Goal: Task Accomplishment & Management: Manage account settings

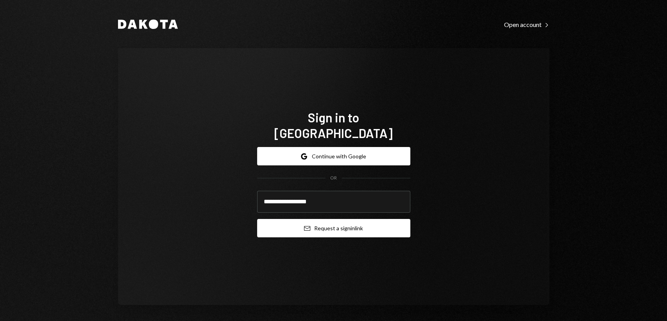
click at [376, 221] on button "Email Request a sign in link" at bounding box center [333, 228] width 153 height 18
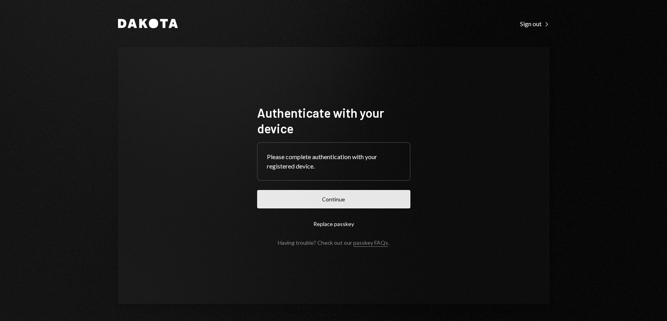
click at [326, 202] on button "Continue" at bounding box center [333, 199] width 153 height 18
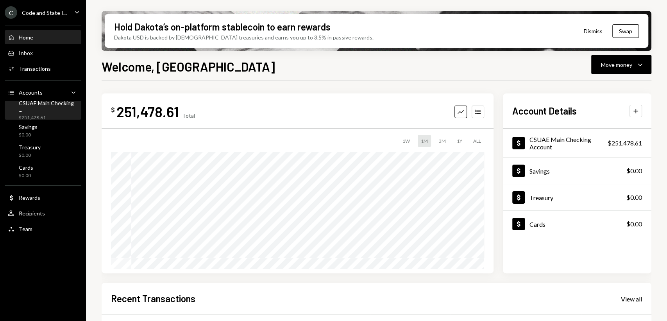
click at [30, 110] on div "CSUAE Main Checking ... $251,478.61" at bounding box center [48, 110] width 59 height 21
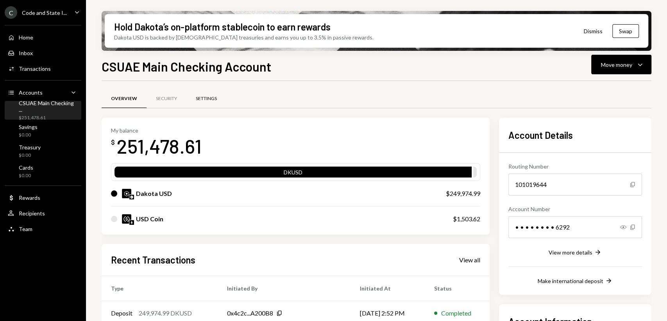
click at [216, 99] on div "Settings" at bounding box center [206, 98] width 21 height 7
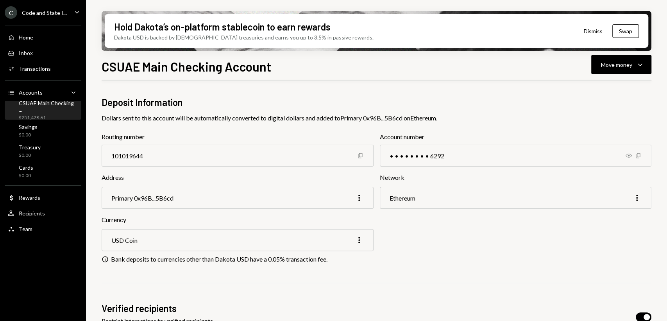
scroll to position [97, 0]
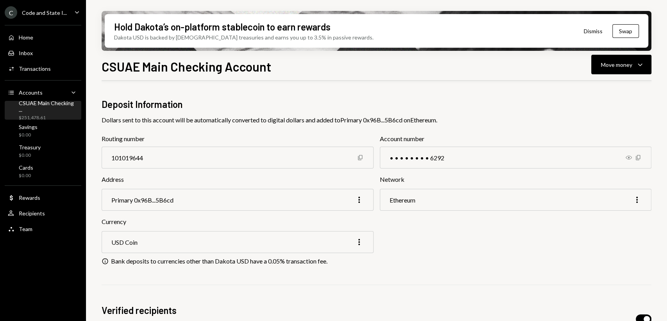
click at [40, 109] on div "CSUAE Main Checking ..." at bounding box center [48, 106] width 59 height 13
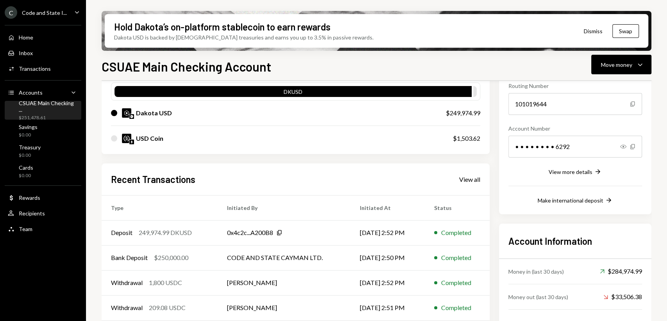
scroll to position [110, 0]
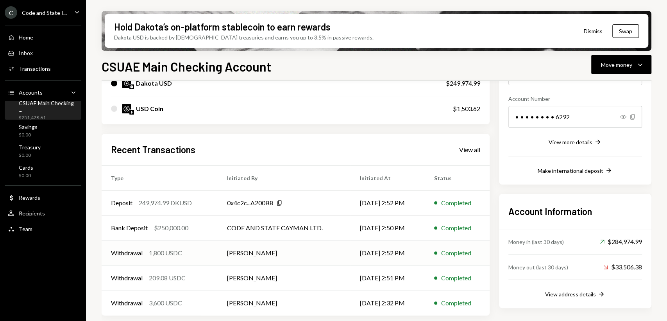
click at [135, 250] on div "Withdrawal" at bounding box center [127, 252] width 32 height 9
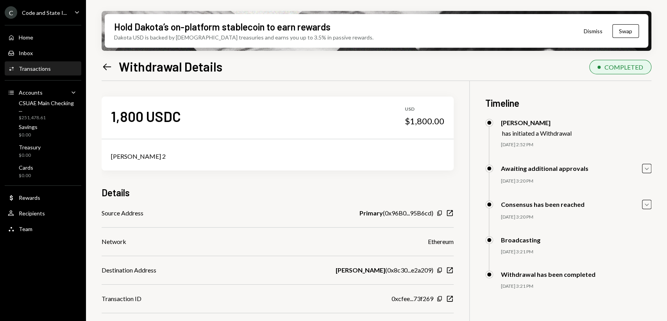
click at [34, 71] on div "Transactions" at bounding box center [35, 68] width 32 height 7
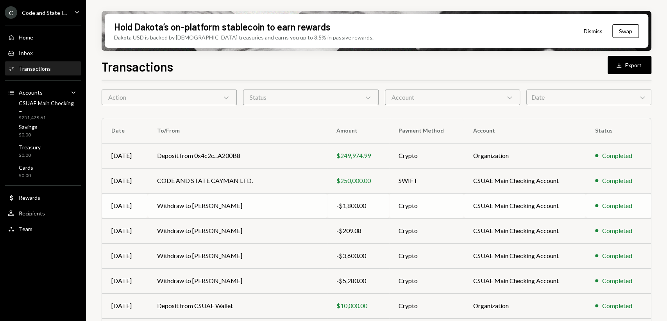
scroll to position [35, 0]
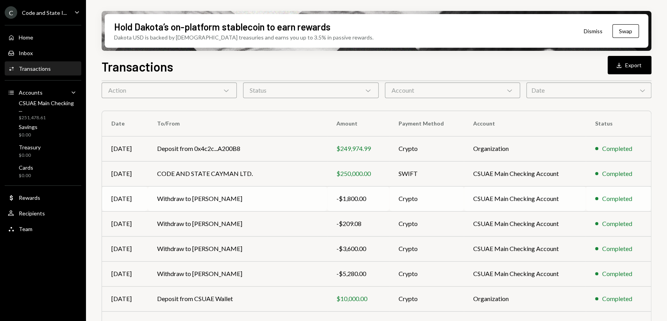
click at [176, 194] on td "Withdraw to [PERSON_NAME]" at bounding box center [237, 198] width 179 height 25
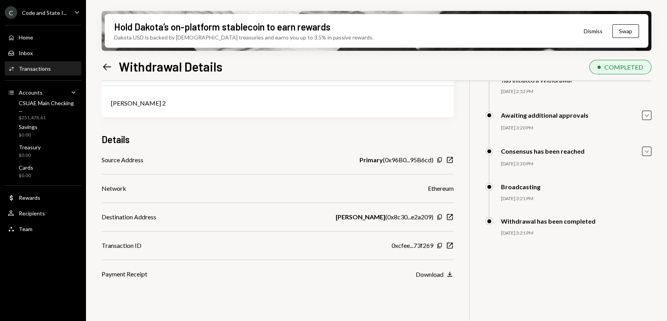
scroll to position [63, 0]
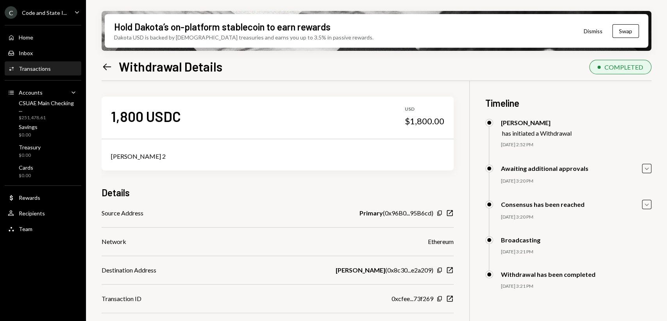
scroll to position [63, 0]
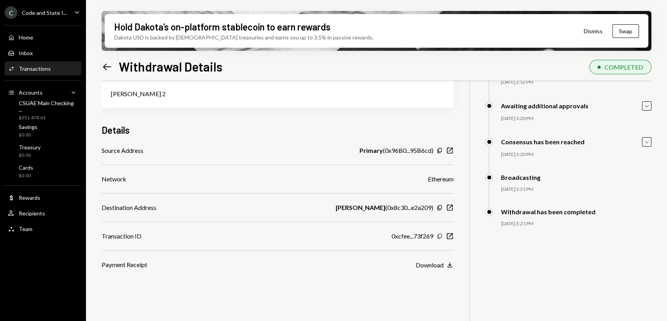
click at [439, 236] on icon "Copy" at bounding box center [439, 236] width 6 height 6
drag, startPoint x: 398, startPoint y: 240, endPoint x: 404, endPoint y: 236, distance: 7.7
click at [400, 238] on div "0xcfee...73f269" at bounding box center [413, 235] width 42 height 9
click at [406, 234] on div "0xcfee...73f269" at bounding box center [413, 235] width 42 height 9
click at [449, 237] on icon "New Window" at bounding box center [450, 236] width 8 height 8
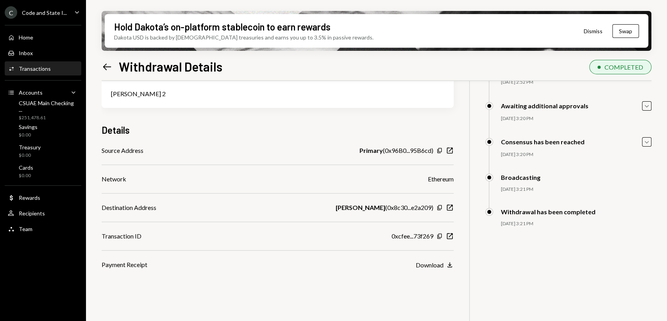
click at [106, 64] on icon at bounding box center [107, 66] width 8 height 7
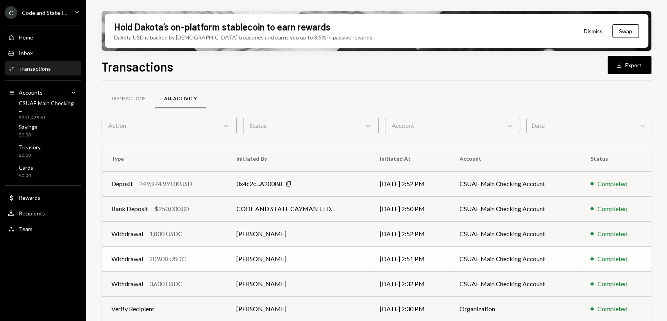
click at [138, 257] on div "Withdrawal" at bounding box center [127, 258] width 32 height 9
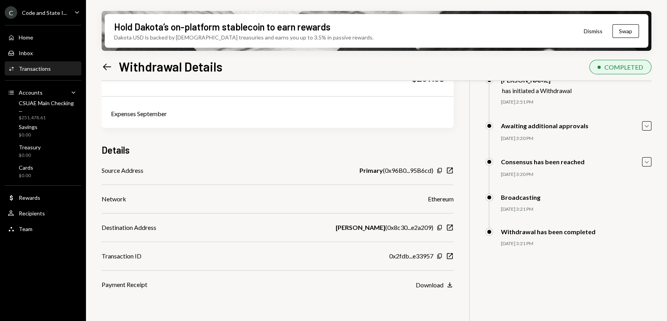
scroll to position [44, 0]
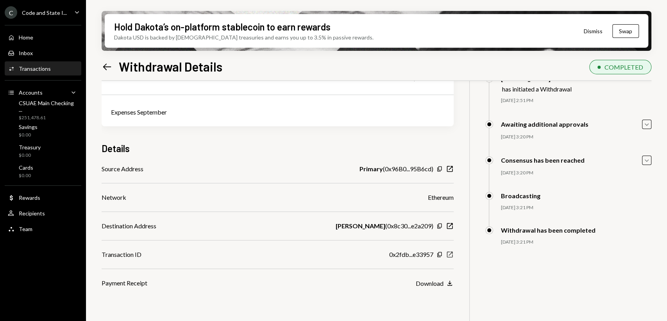
click at [450, 253] on icon "New Window" at bounding box center [450, 254] width 8 height 8
click at [107, 68] on icon "Left Arrow" at bounding box center [107, 66] width 11 height 11
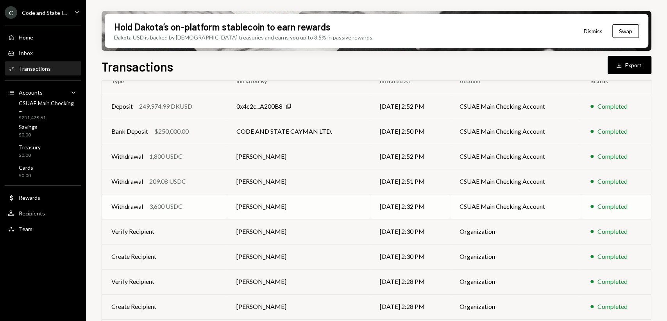
scroll to position [79, 0]
click at [193, 203] on div "Withdrawal 3,600 USDC" at bounding box center [164, 204] width 106 height 9
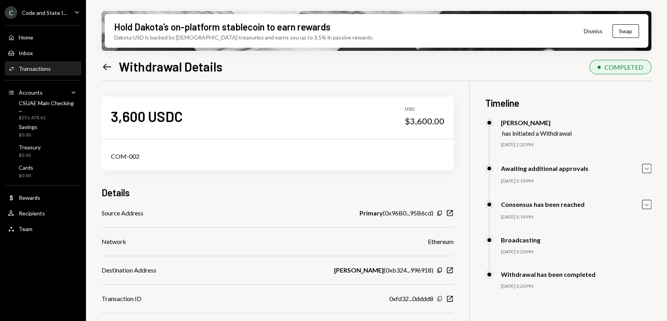
click at [440, 299] on icon "Copy" at bounding box center [439, 298] width 6 height 6
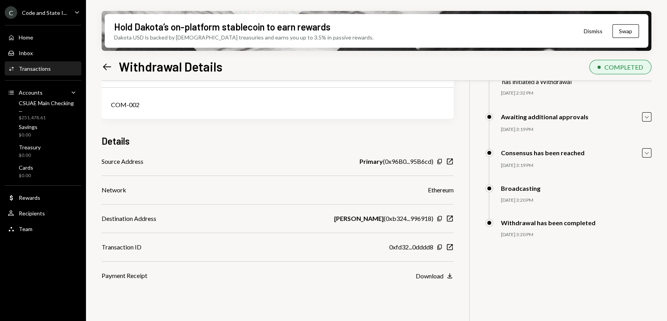
scroll to position [52, 0]
click at [448, 246] on icon "New Window" at bounding box center [450, 246] width 8 height 8
click at [105, 66] on icon "Left Arrow" at bounding box center [107, 66] width 11 height 11
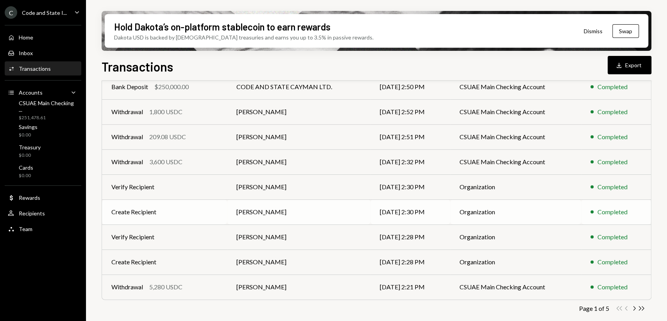
scroll to position [123, 0]
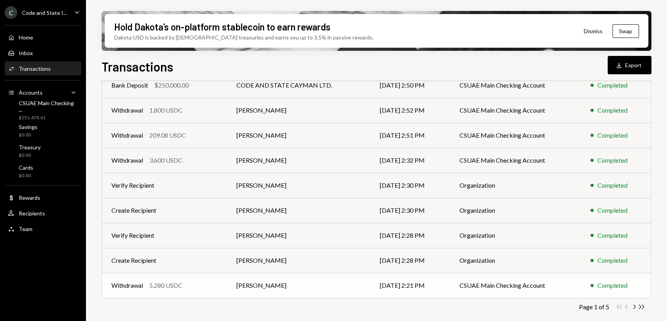
click at [160, 283] on div "5,280 USDC" at bounding box center [165, 285] width 33 height 9
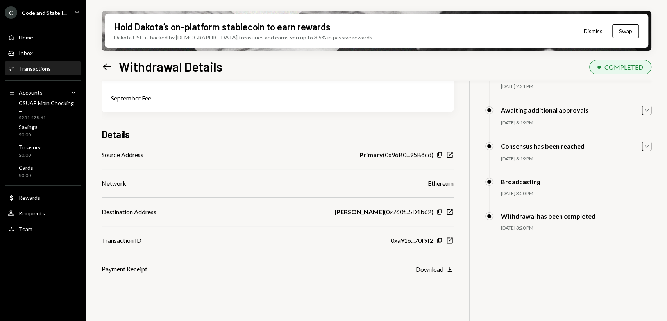
scroll to position [63, 0]
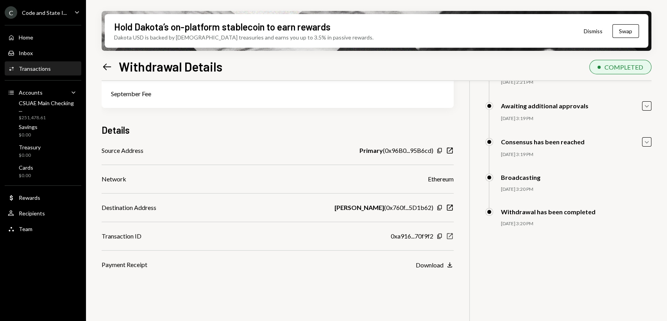
click at [450, 237] on icon "New Window" at bounding box center [450, 236] width 8 height 8
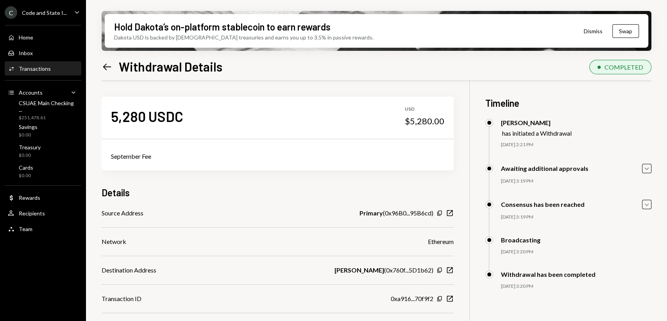
scroll to position [63, 0]
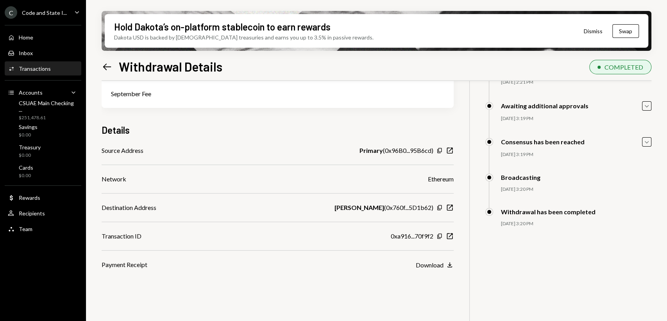
click at [109, 65] on icon "Left Arrow" at bounding box center [107, 66] width 11 height 11
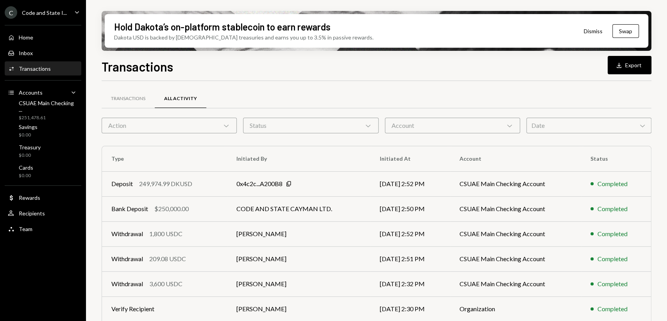
click at [209, 121] on div "Action Chevron Down" at bounding box center [169, 126] width 135 height 16
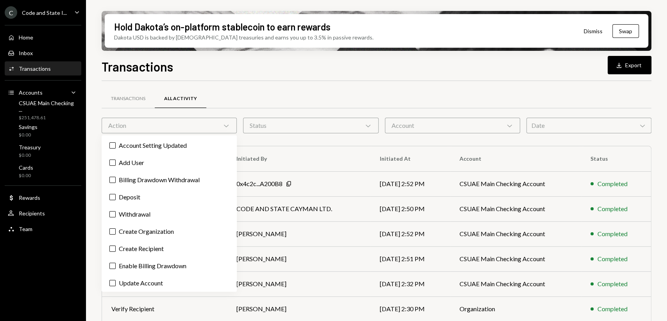
click at [550, 122] on div "Date Chevron Down" at bounding box center [588, 126] width 125 height 16
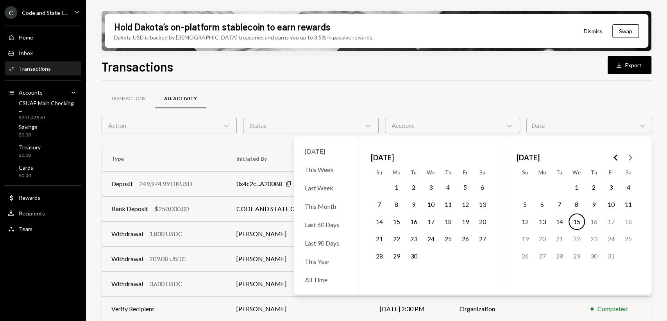
click at [396, 187] on button "1" at bounding box center [396, 187] width 16 height 16
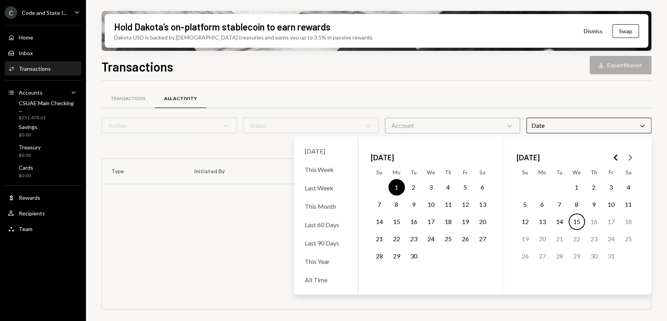
click at [406, 256] on button "30" at bounding box center [414, 256] width 16 height 16
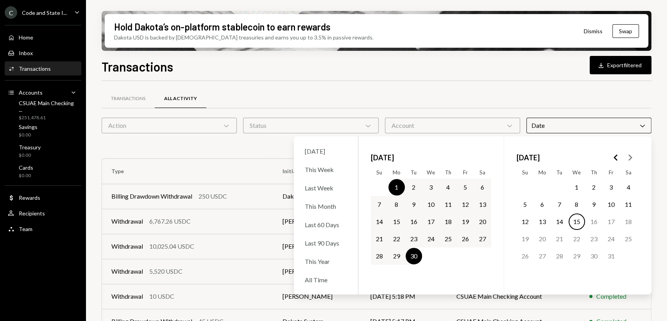
click at [227, 162] on th "Type" at bounding box center [187, 171] width 171 height 25
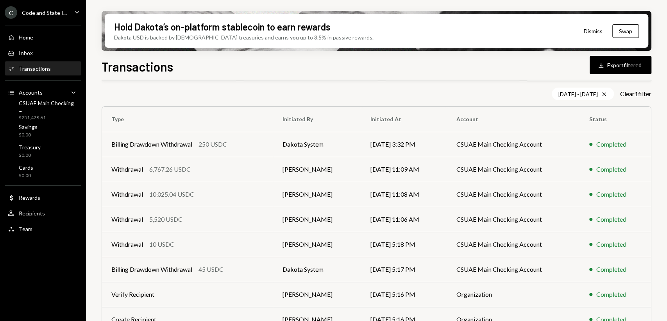
scroll to position [55, 0]
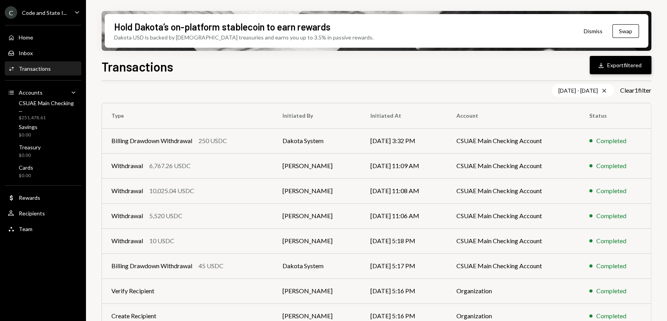
click at [618, 65] on button "Download Export filtered" at bounding box center [621, 65] width 62 height 18
click at [579, 89] on div "09/01/25 - 09/30/25 Cross" at bounding box center [583, 90] width 62 height 13
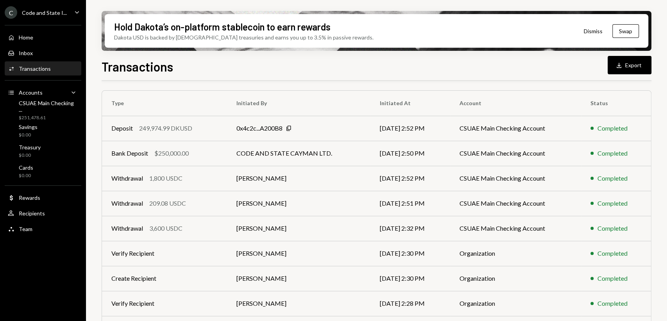
scroll to position [0, 0]
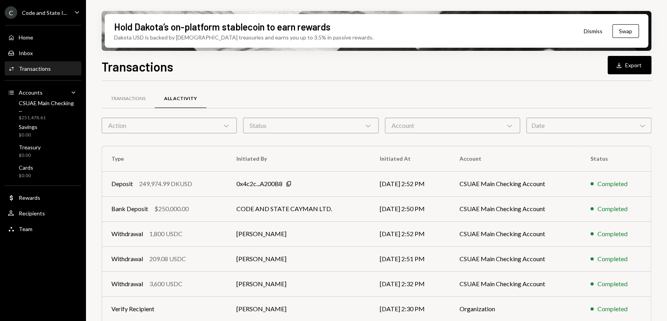
click at [553, 123] on div "Date Chevron Down" at bounding box center [588, 126] width 125 height 16
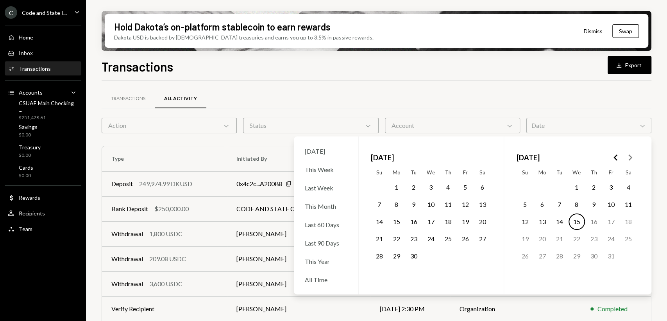
click at [620, 157] on icon "Go to the Previous Month" at bounding box center [615, 157] width 9 height 9
click at [610, 186] on button "1" at bounding box center [611, 187] width 16 height 16
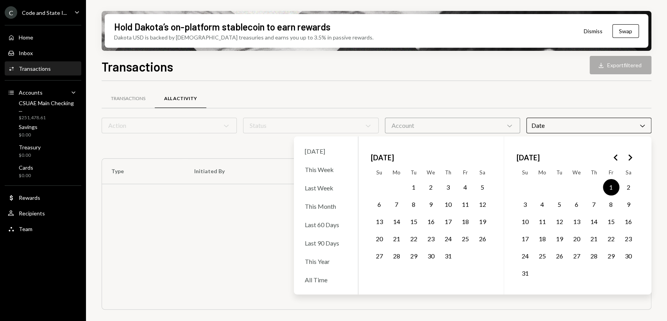
click at [528, 277] on button "31" at bounding box center [525, 273] width 16 height 16
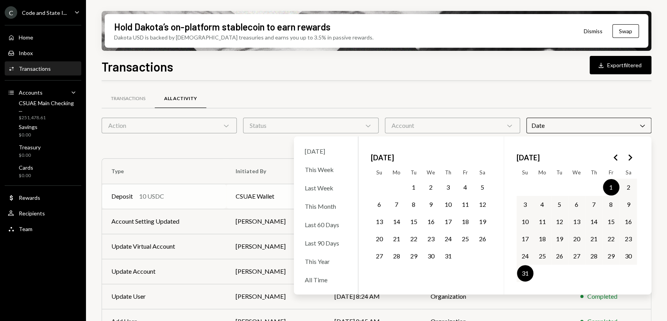
scroll to position [2, 0]
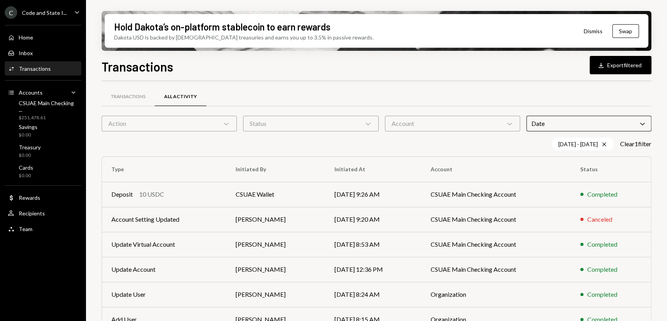
click at [198, 147] on div "08/01/25 - 08/31/25 Cross Clear 1 filter" at bounding box center [377, 144] width 550 height 13
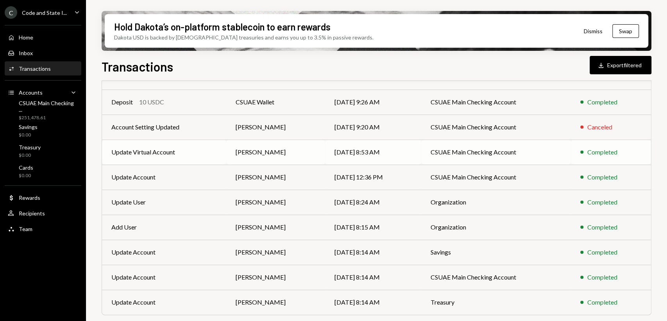
scroll to position [0, 0]
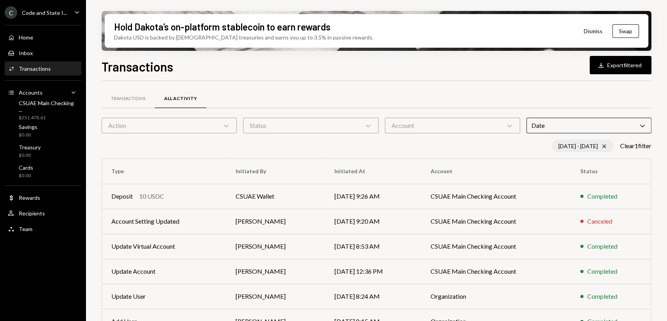
click at [574, 144] on div "08/01/25 - 08/31/25 Cross" at bounding box center [583, 146] width 62 height 13
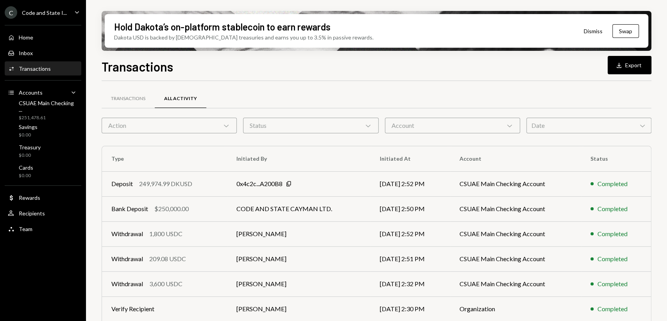
click at [594, 123] on div "Date Chevron Down" at bounding box center [588, 126] width 125 height 16
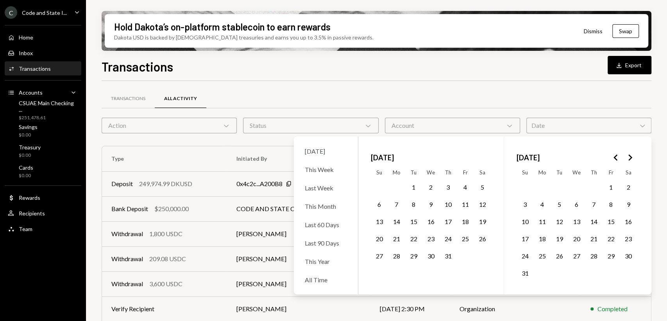
click at [412, 187] on button "1" at bounding box center [414, 187] width 16 height 16
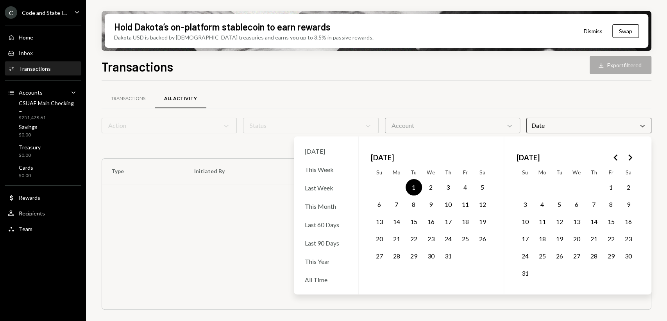
click at [626, 153] on icon "Go to the Next Month" at bounding box center [629, 157] width 9 height 9
click at [400, 187] on button "1" at bounding box center [396, 187] width 16 height 16
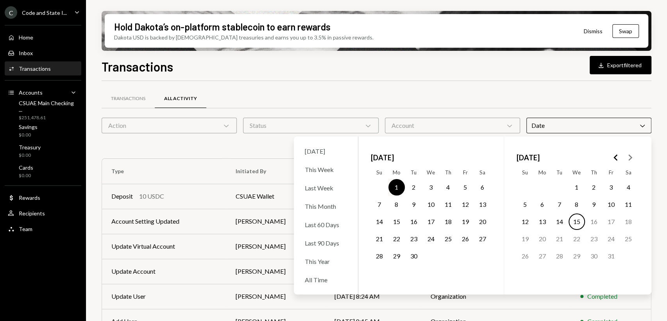
click at [417, 256] on button "30" at bounding box center [414, 256] width 16 height 16
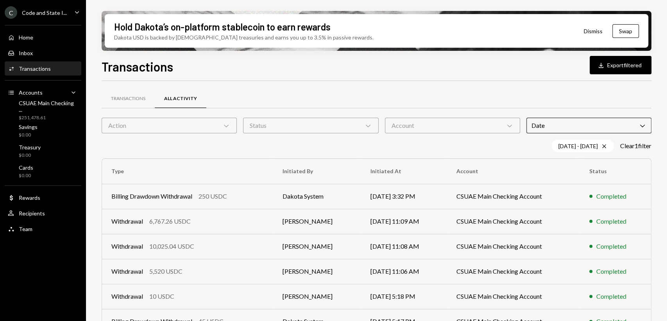
drag, startPoint x: 245, startPoint y: 147, endPoint x: 249, endPoint y: 146, distance: 4.9
click at [245, 147] on div "07/01/25 - 09/30/25 Cross Clear 1 filter" at bounding box center [377, 146] width 550 height 13
click at [617, 67] on button "Download Export filtered" at bounding box center [621, 65] width 62 height 18
click at [37, 130] on div "Savings $0.00" at bounding box center [43, 130] width 70 height 15
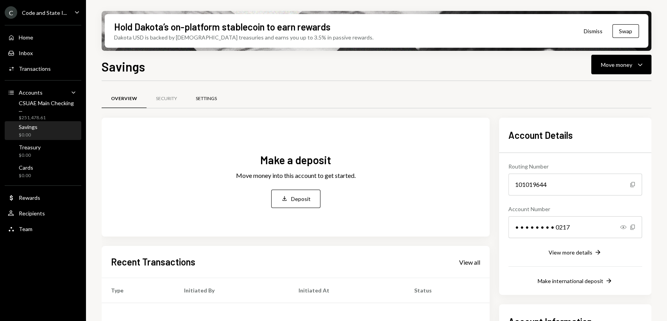
click at [212, 97] on div "Settings" at bounding box center [206, 98] width 21 height 7
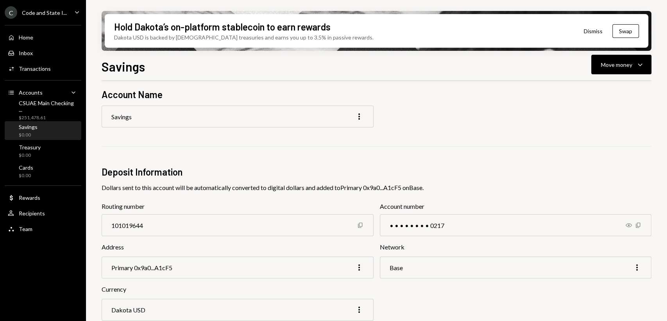
scroll to position [29, 0]
click at [128, 66] on h1 "Savings" at bounding box center [123, 67] width 43 height 16
click at [142, 118] on div "Savings More" at bounding box center [238, 118] width 272 height 22
click at [125, 118] on div "Savings" at bounding box center [121, 117] width 20 height 7
click at [127, 118] on div "Savings" at bounding box center [121, 117] width 20 height 7
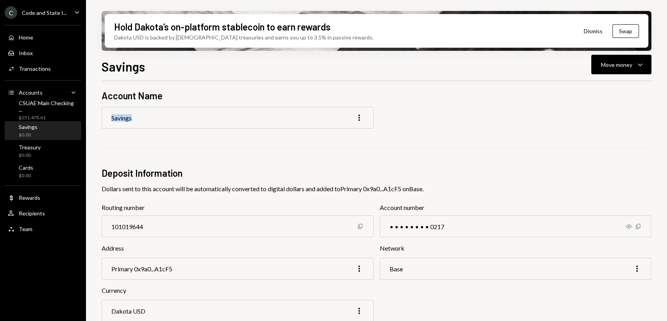
click at [127, 118] on div "Savings" at bounding box center [121, 117] width 20 height 7
drag, startPoint x: 165, startPoint y: 120, endPoint x: 155, endPoint y: 120, distance: 9.8
click at [164, 120] on div "Savings More" at bounding box center [238, 118] width 272 height 22
click at [355, 118] on icon "More" at bounding box center [358, 117] width 9 height 9
click at [340, 134] on div "Edit" at bounding box center [341, 134] width 39 height 14
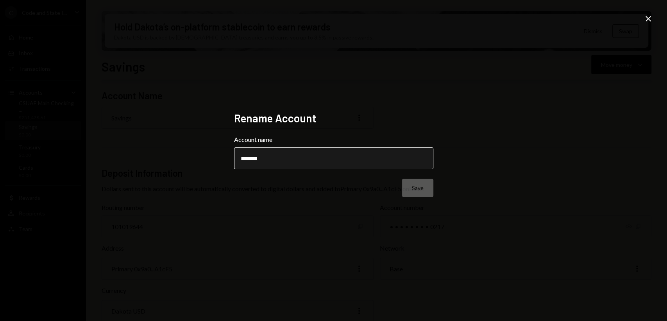
click at [282, 156] on input "*******" at bounding box center [333, 158] width 199 height 22
type input "**********"
click at [431, 198] on div "**********" at bounding box center [333, 160] width 199 height 98
click at [423, 190] on button "Save" at bounding box center [417, 188] width 31 height 18
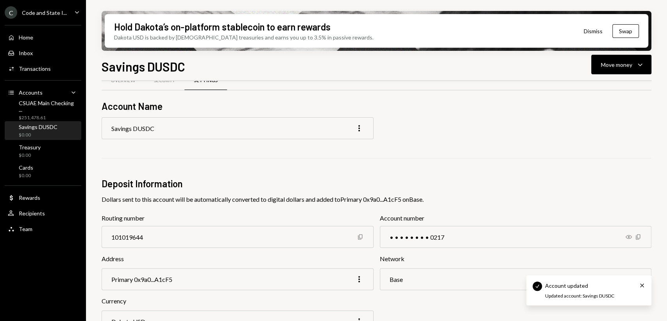
scroll to position [0, 0]
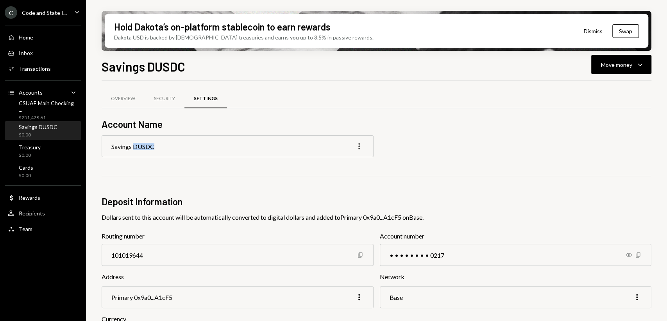
click at [359, 146] on icon "button" at bounding box center [359, 146] width 2 height 6
click at [341, 163] on div "Edit" at bounding box center [341, 163] width 39 height 14
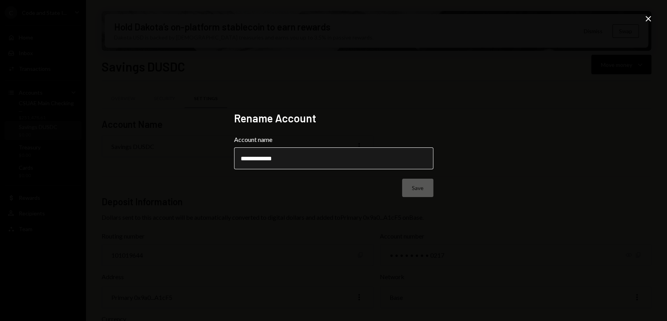
click at [267, 159] on input "**********" at bounding box center [333, 158] width 199 height 22
click at [329, 159] on input "**********" at bounding box center [333, 158] width 199 height 22
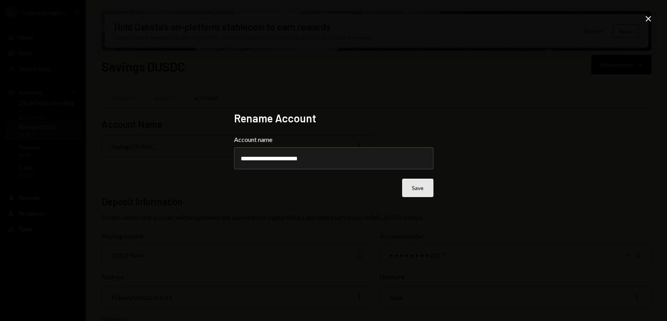
type input "**********"
click at [428, 188] on button "Save" at bounding box center [417, 188] width 31 height 18
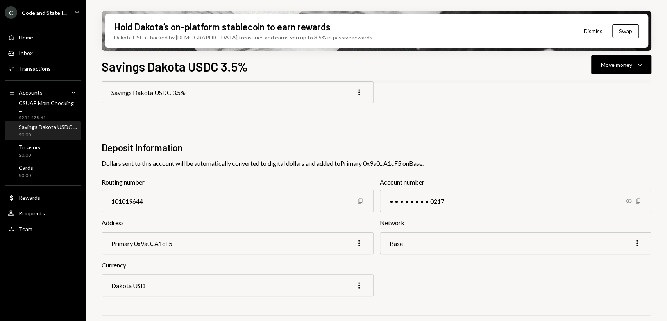
scroll to position [58, 0]
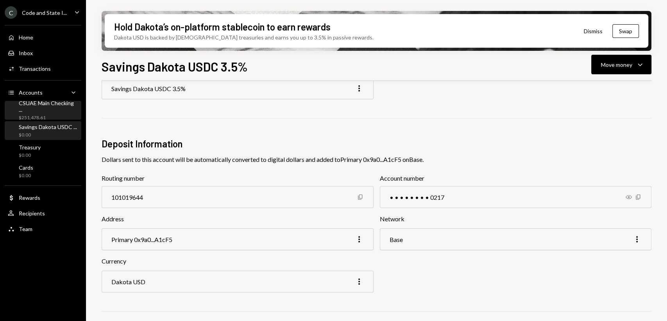
click at [49, 104] on div "CSUAE Main Checking ..." at bounding box center [48, 106] width 59 height 13
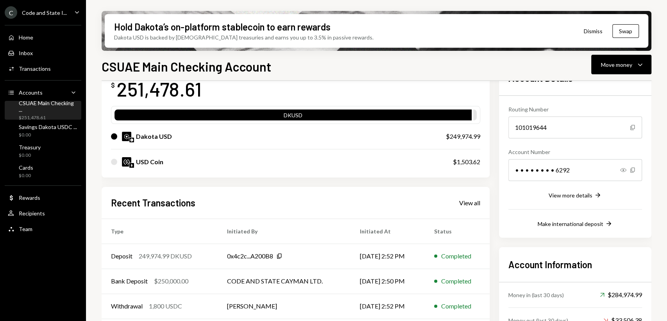
scroll to position [49, 0]
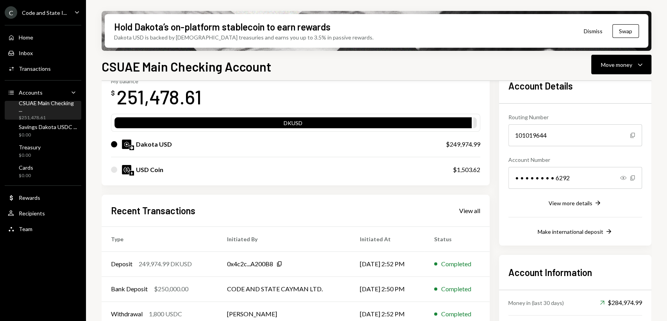
click at [29, 107] on div "CSUAE Main Checking ..." at bounding box center [48, 106] width 59 height 13
click at [616, 63] on div "Move money" at bounding box center [616, 65] width 31 height 8
click at [601, 122] on div "Deposit" at bounding box center [615, 123] width 57 height 8
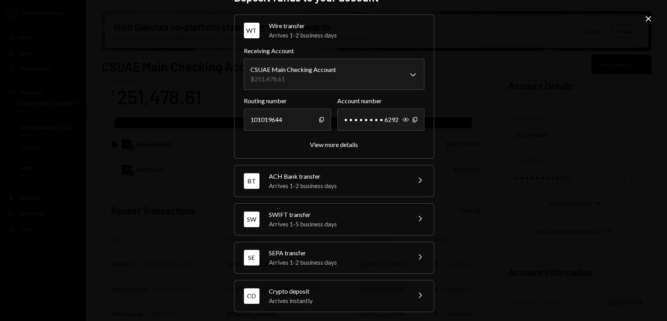
scroll to position [20, 0]
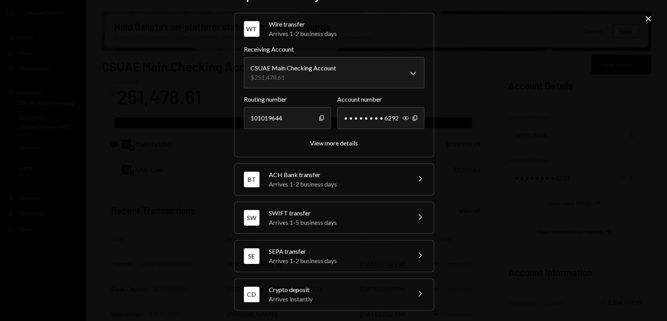
click at [320, 218] on div "Arrives 1-5 business days" at bounding box center [337, 222] width 137 height 9
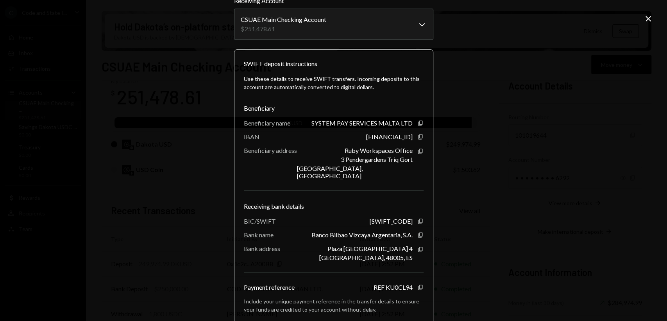
scroll to position [0, 0]
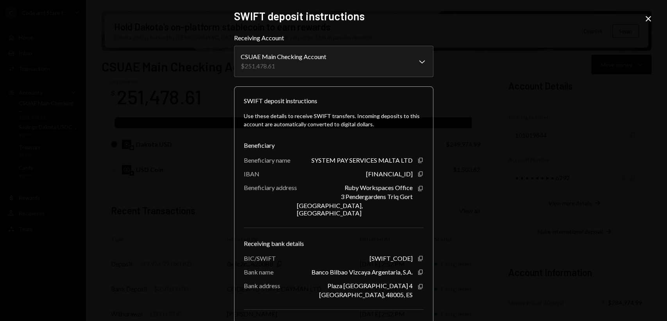
click at [647, 17] on icon "Close" at bounding box center [648, 18] width 9 height 9
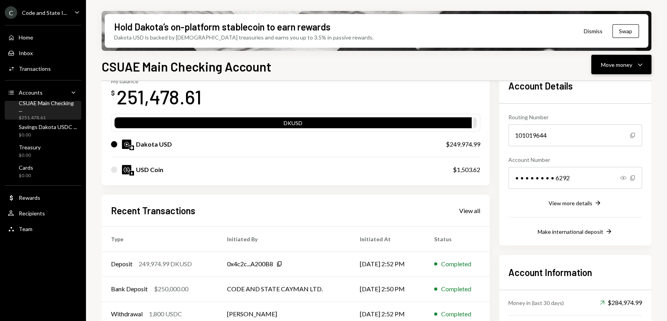
click at [613, 66] on div "Move money" at bounding box center [616, 65] width 31 height 8
click at [608, 125] on div "Deposit" at bounding box center [615, 123] width 57 height 8
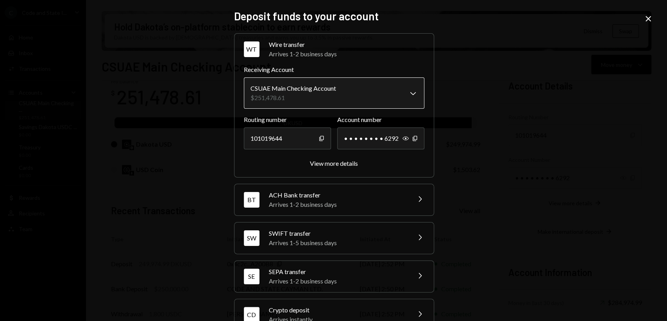
click at [361, 97] on body "C Code and State I... Caret Down Home Home Inbox Inbox Activities Transactions …" at bounding box center [333, 160] width 667 height 321
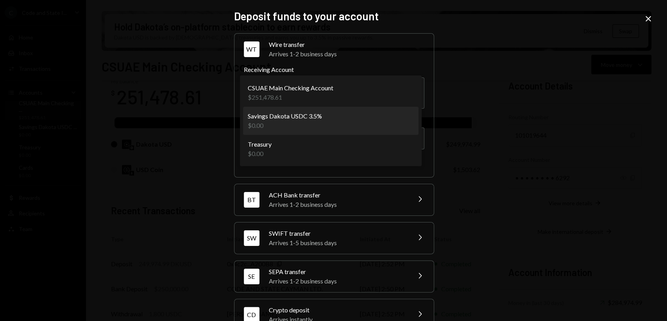
select select "**********"
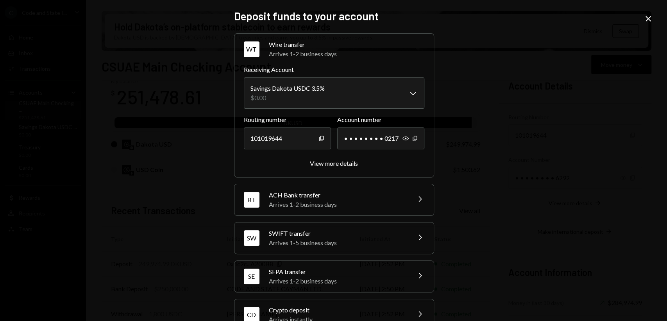
click at [330, 240] on div "Arrives 1-5 business days" at bounding box center [337, 242] width 137 height 9
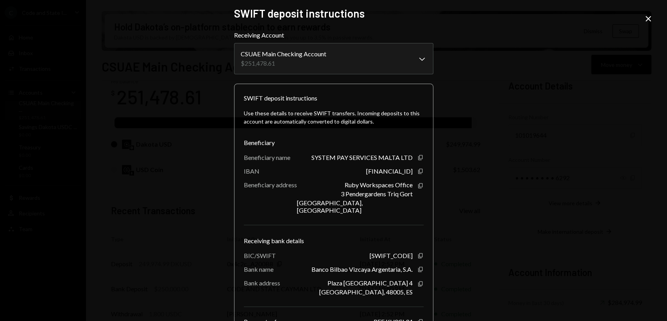
scroll to position [1, 0]
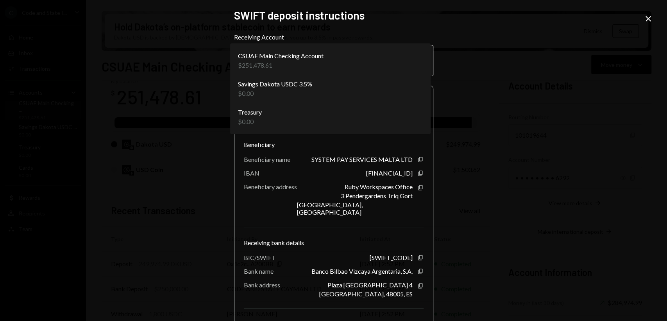
click at [382, 62] on body "C Code and State I... Caret Down Home Home Inbox Inbox Activities Transactions …" at bounding box center [333, 160] width 667 height 321
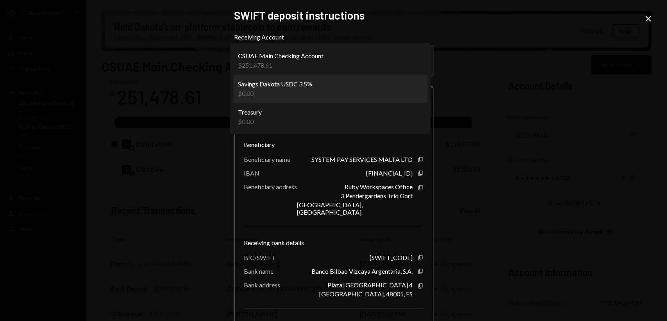
select select "**********"
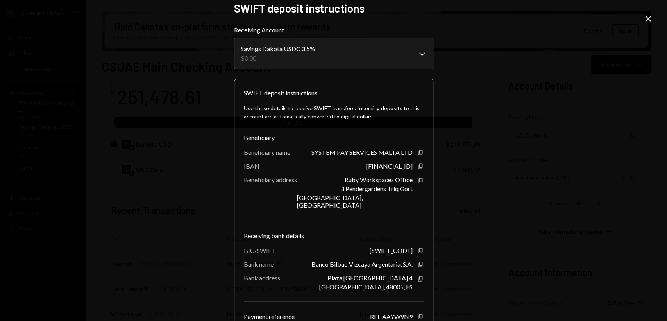
scroll to position [0, 0]
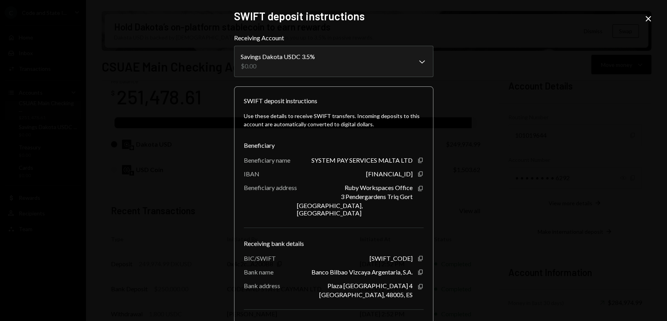
click at [650, 18] on icon "Close" at bounding box center [648, 18] width 9 height 9
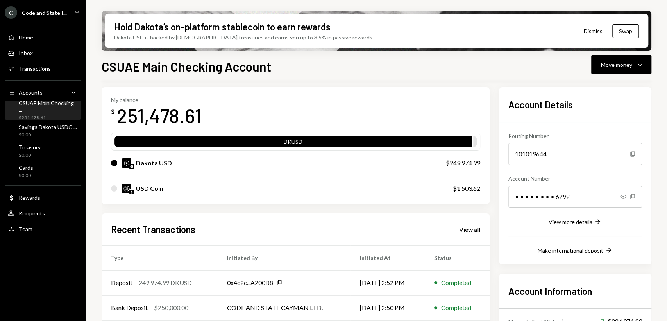
scroll to position [27, 0]
